Goal: Check status

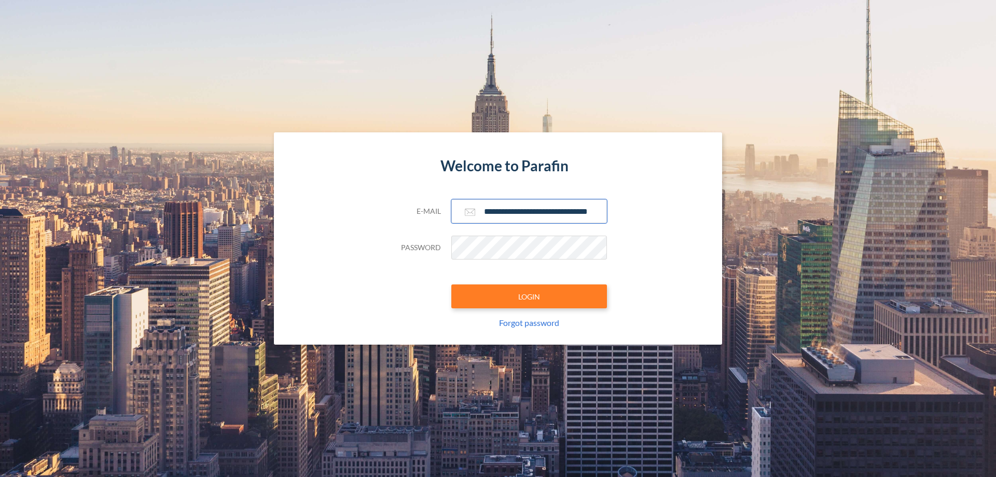
type input "**********"
click at [529, 296] on button "LOGIN" at bounding box center [529, 296] width 156 height 24
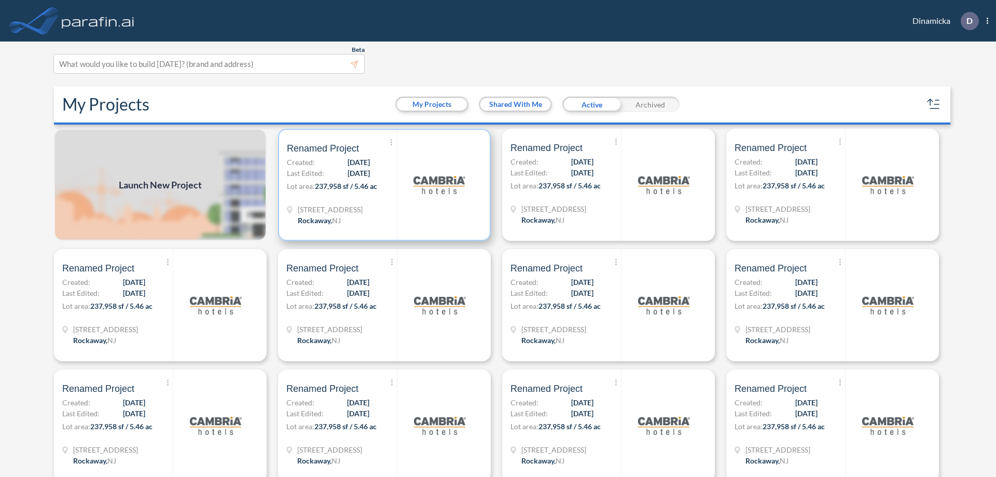
scroll to position [3, 0]
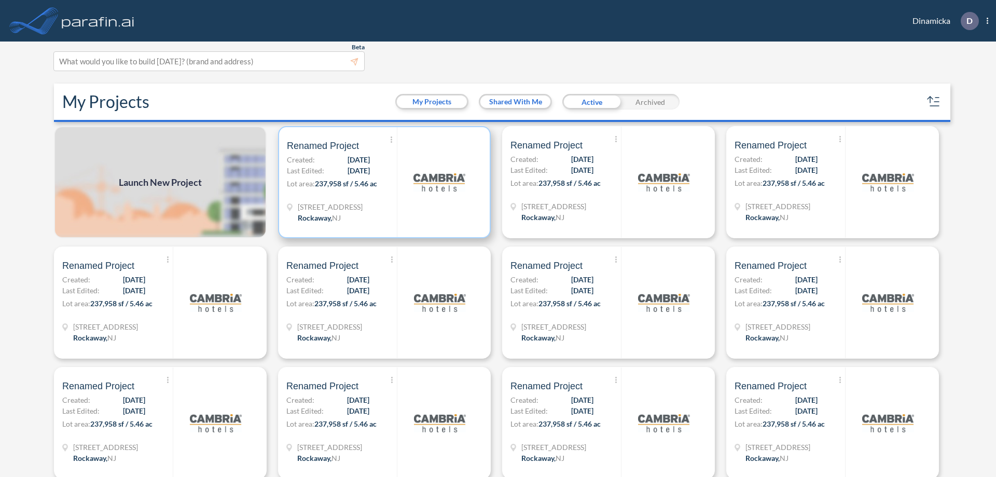
click at [382, 182] on p "Lot area: 237,958 sf / 5.46 ac" at bounding box center [342, 185] width 110 height 15
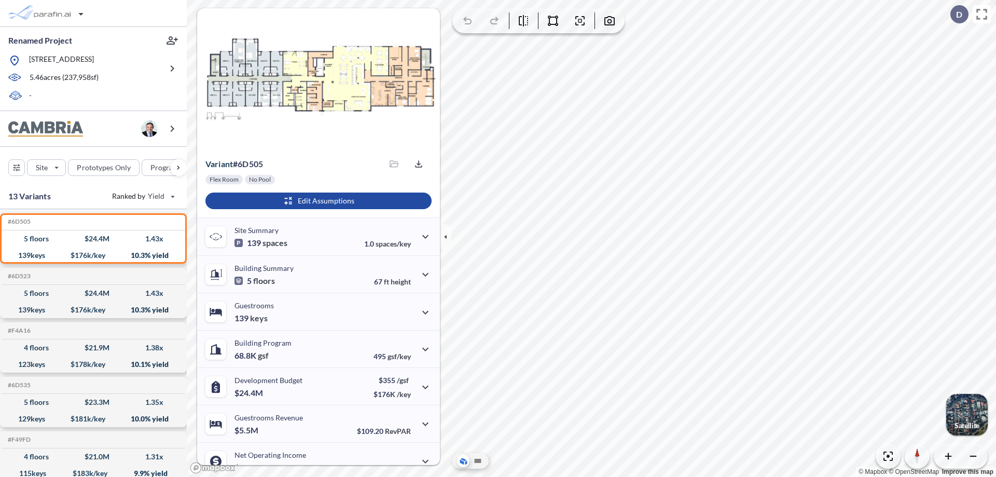
scroll to position [52, 0]
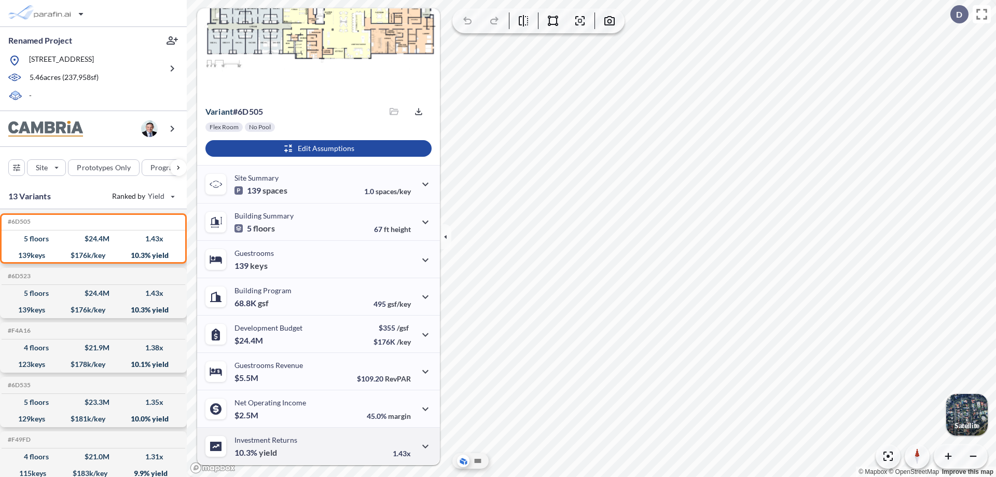
click at [317, 446] on div "Investment Returns 10.3% yield 1.43x" at bounding box center [318, 445] width 243 height 37
